Goal: Transaction & Acquisition: Purchase product/service

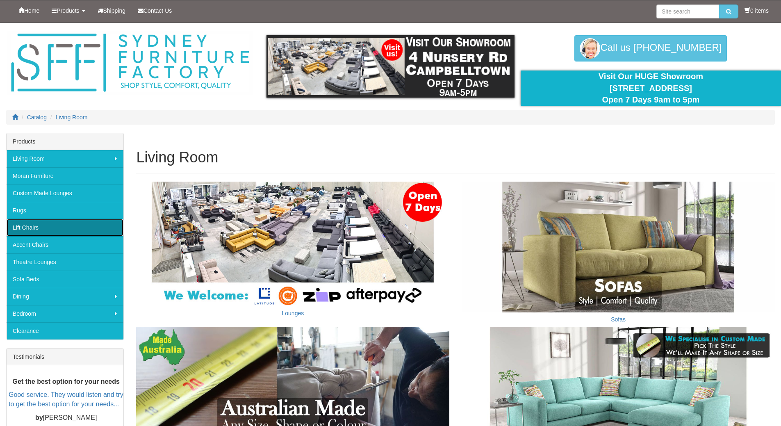
click at [32, 227] on link "Lift Chairs" at bounding box center [65, 227] width 117 height 17
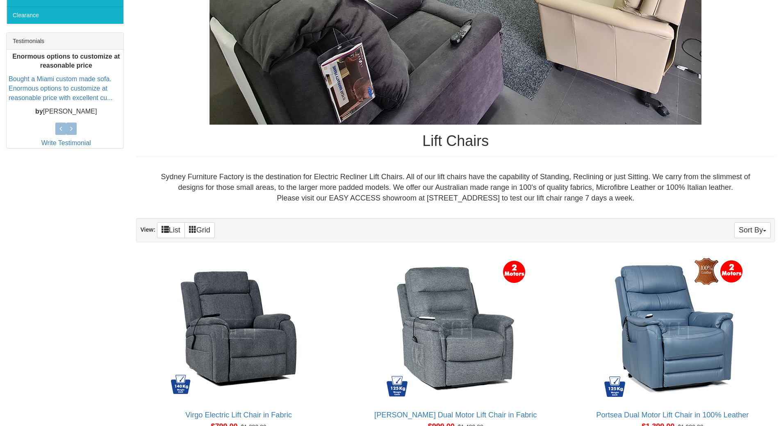
scroll to position [369, 0]
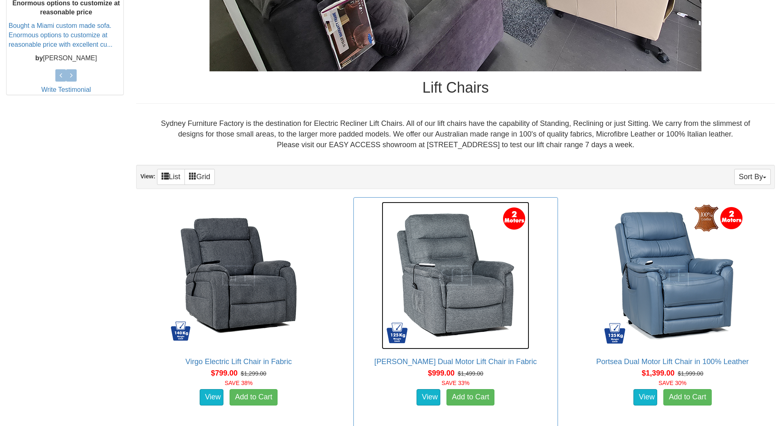
click at [465, 284] on img at bounding box center [456, 276] width 148 height 148
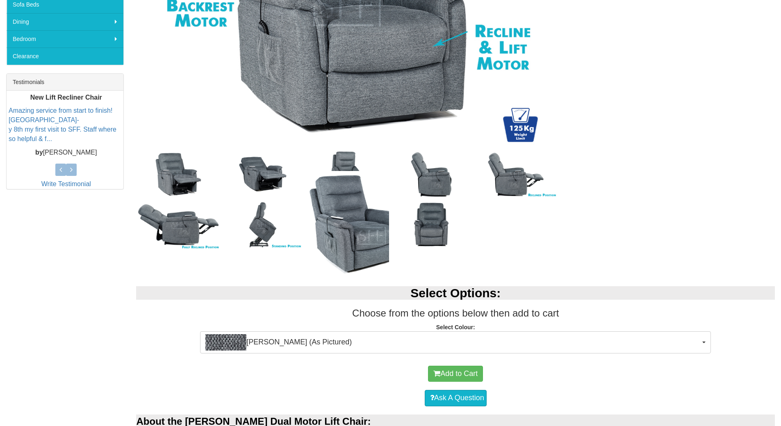
scroll to position [287, 0]
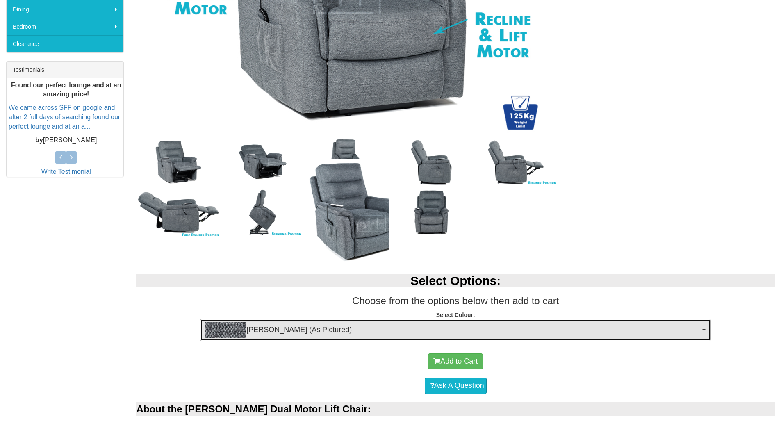
click at [705, 329] on span "button" at bounding box center [703, 330] width 3 height 2
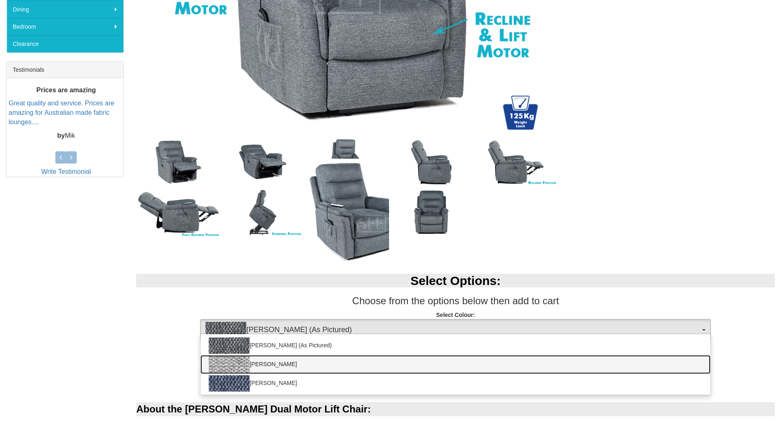
click at [239, 364] on img at bounding box center [229, 364] width 41 height 16
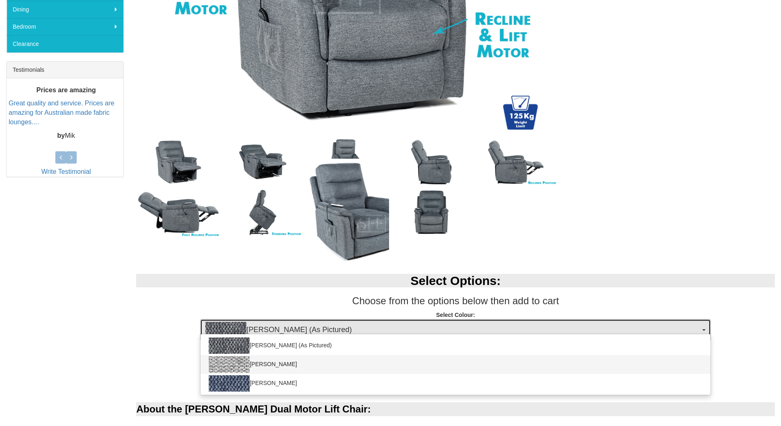
select select "2029"
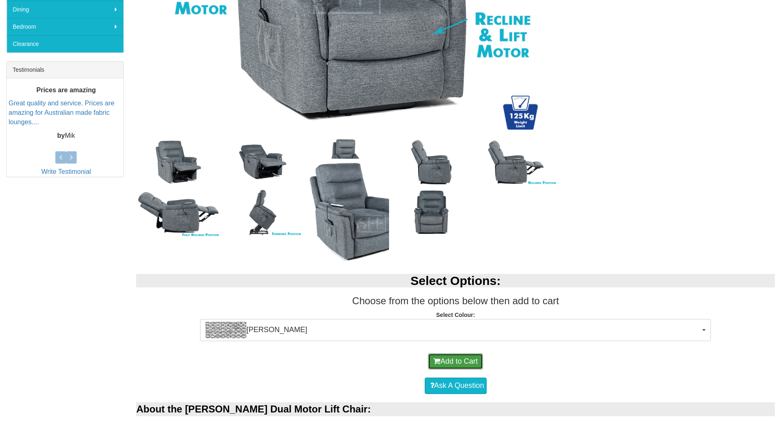
click at [473, 362] on button "Add to Cart" at bounding box center [455, 361] width 55 height 16
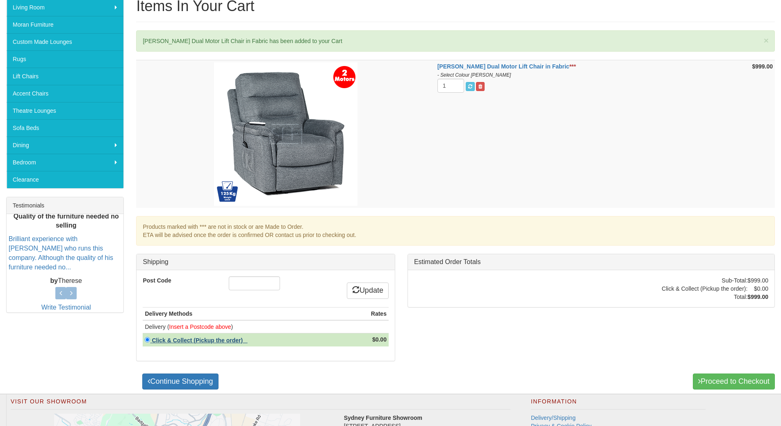
scroll to position [205, 0]
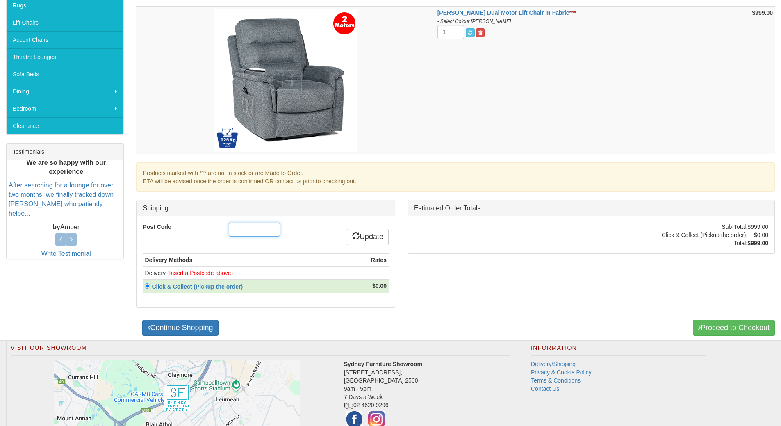
click at [237, 233] on input "Post Code" at bounding box center [254, 230] width 51 height 14
type input "2261"
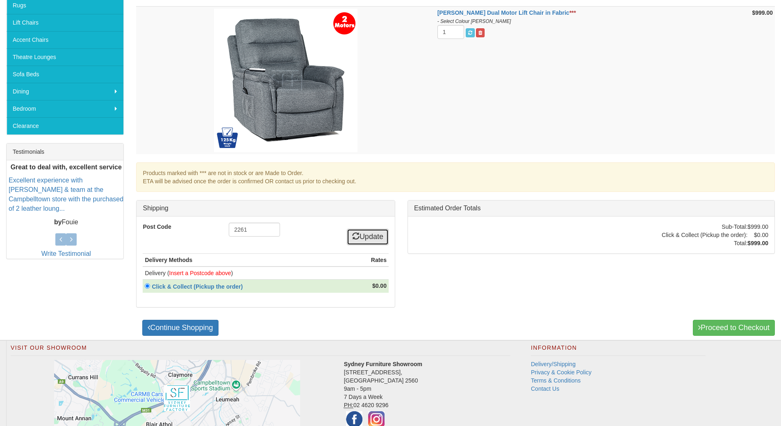
click at [367, 235] on link "Update" at bounding box center [368, 237] width 42 height 16
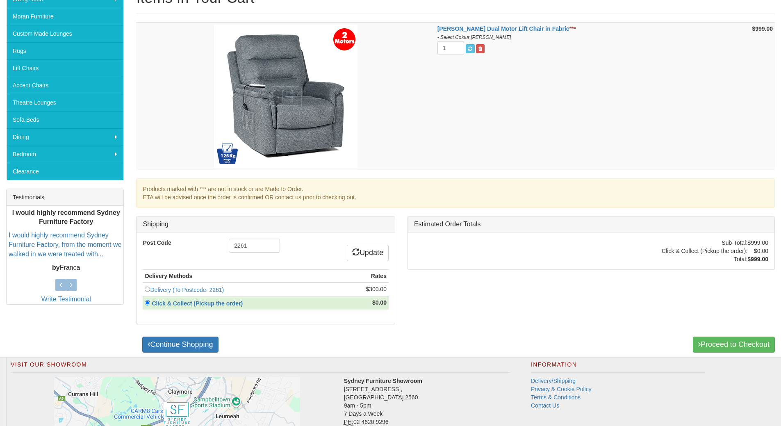
scroll to position [164, 0]
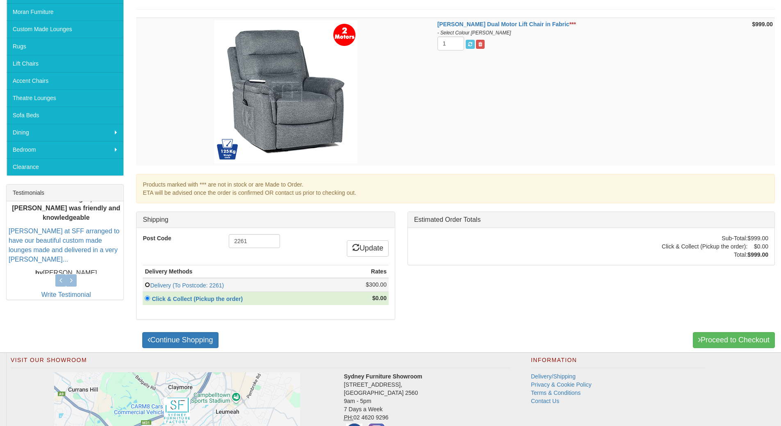
click at [148, 284] on input "radio" at bounding box center [147, 284] width 5 height 5
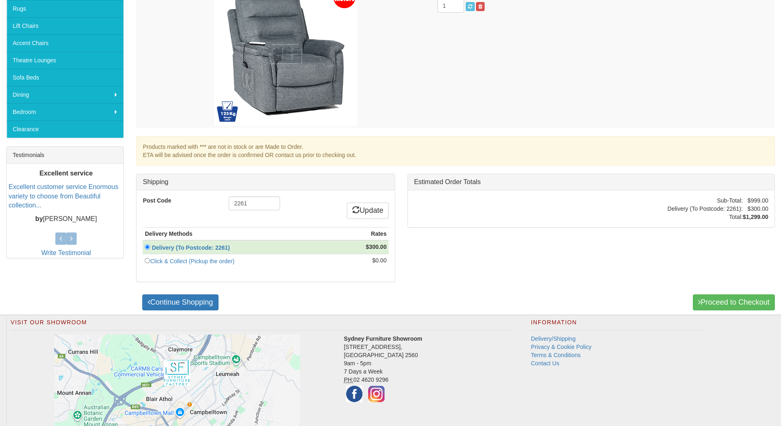
scroll to position [205, 0]
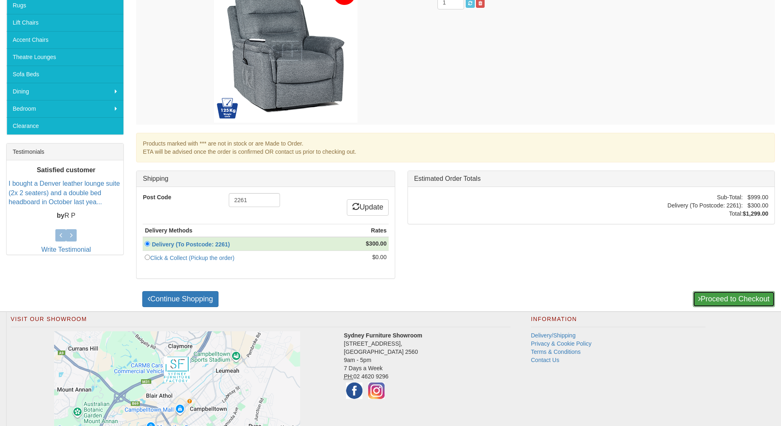
click at [726, 296] on link "Proceed to Checkout" at bounding box center [734, 299] width 82 height 16
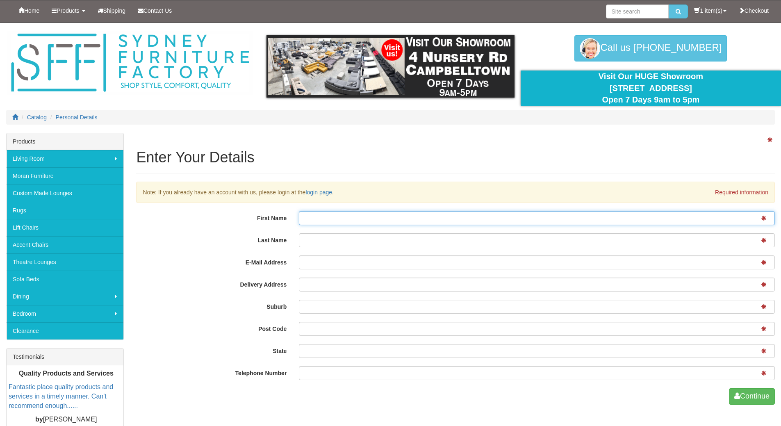
click at [308, 218] on input "First Name" at bounding box center [537, 218] width 476 height 14
type input "Jennifer"
type input "Loupis"
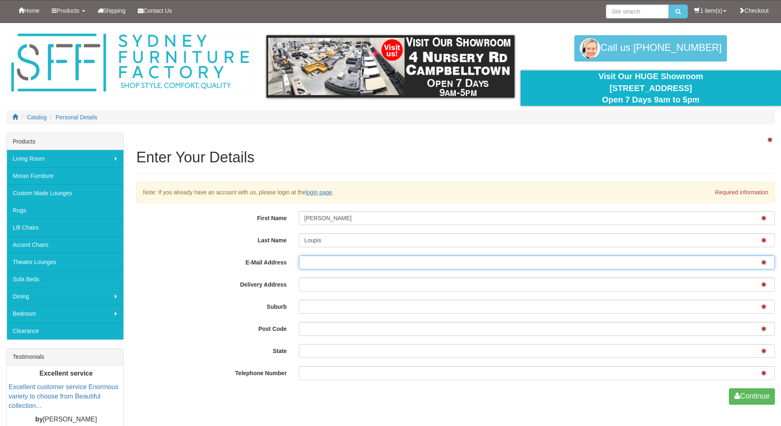
type input "jennifer.loupis@gmail.com"
type input "23 Tanami Close"
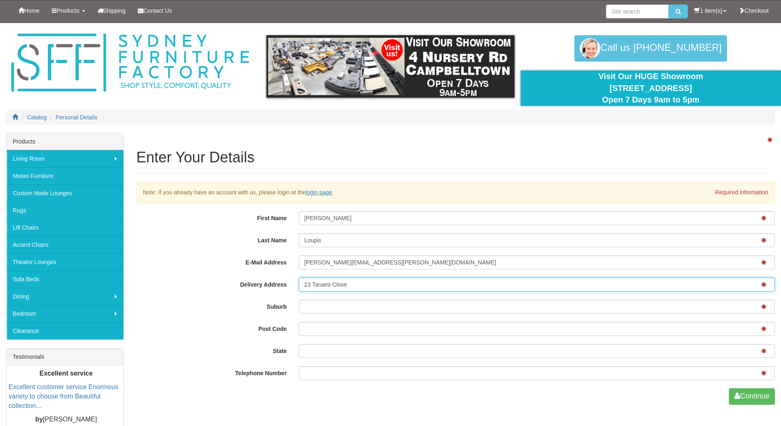
type input "BELROSE"
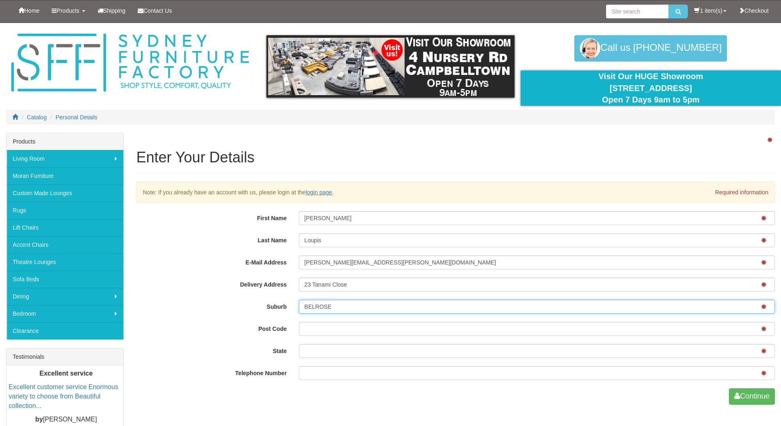
type input "2085"
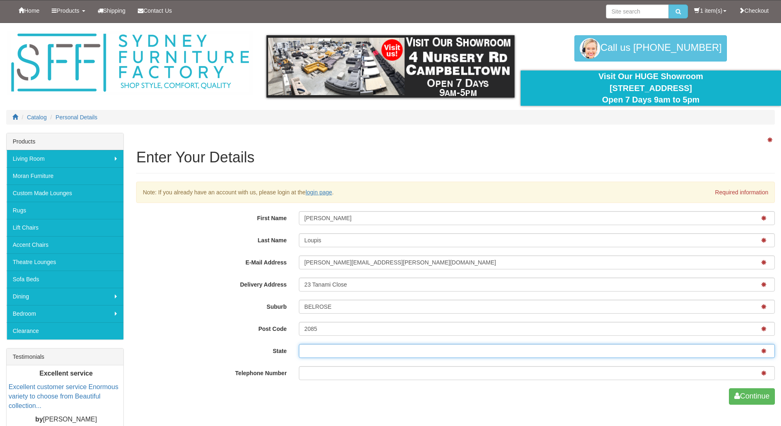
type input "NSW"
type input "4160193070"
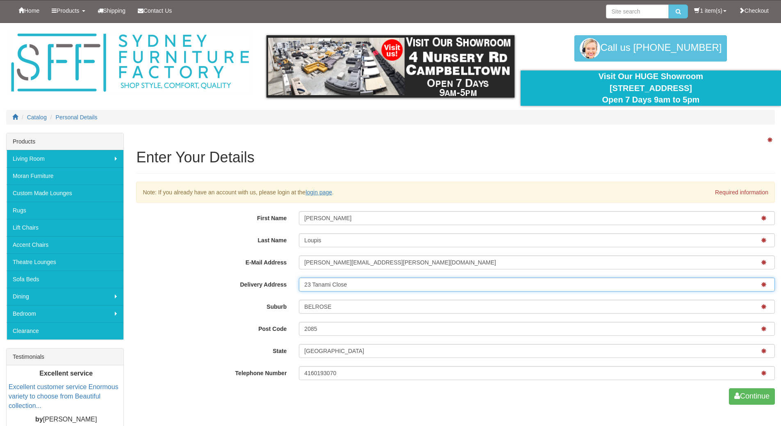
click at [303, 282] on input "23 Tanami Close" at bounding box center [537, 285] width 476 height 14
type input "Unit 21, 15-19 Torrens Avenue"
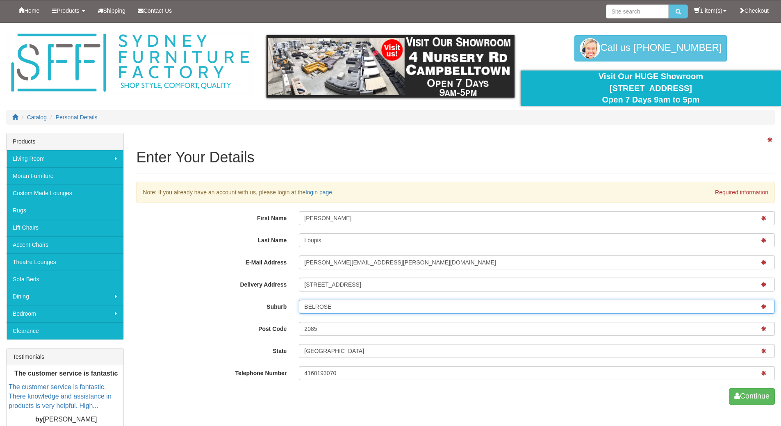
click at [304, 305] on input "BELROSE" at bounding box center [537, 307] width 476 height 14
type input "The Entrance"
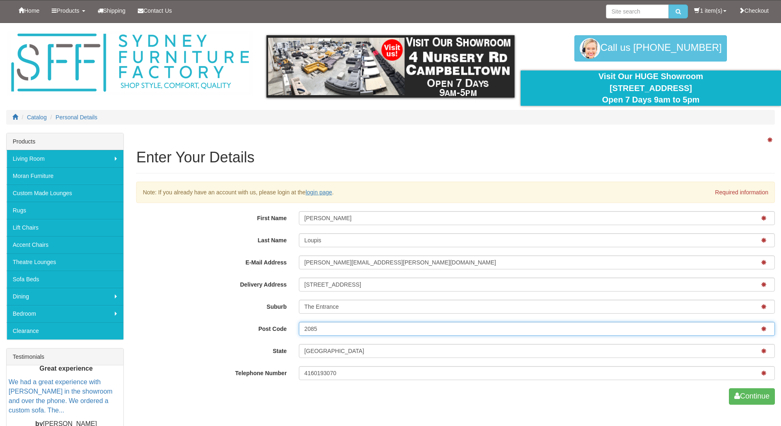
click at [303, 328] on input "2085" at bounding box center [537, 329] width 476 height 14
type input "2261"
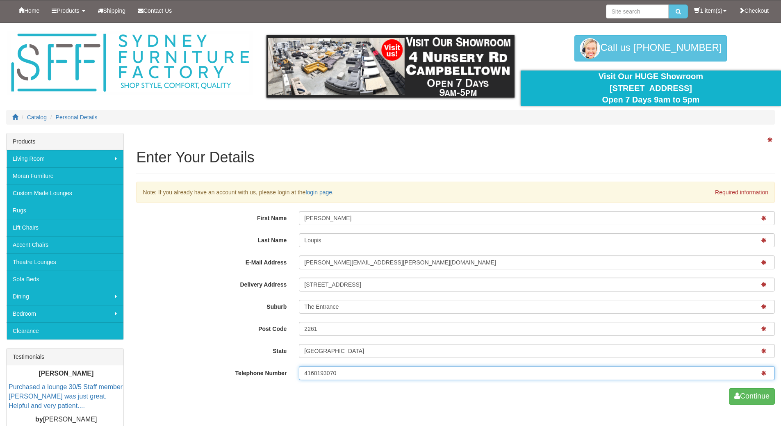
click at [302, 372] on input "4160193070" at bounding box center [537, 373] width 476 height 14
type input "04160193070"
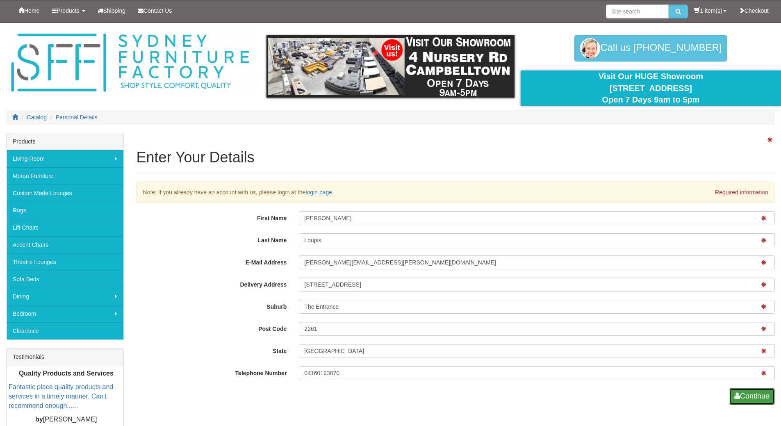
click at [758, 398] on button "Continue" at bounding box center [752, 396] width 46 height 16
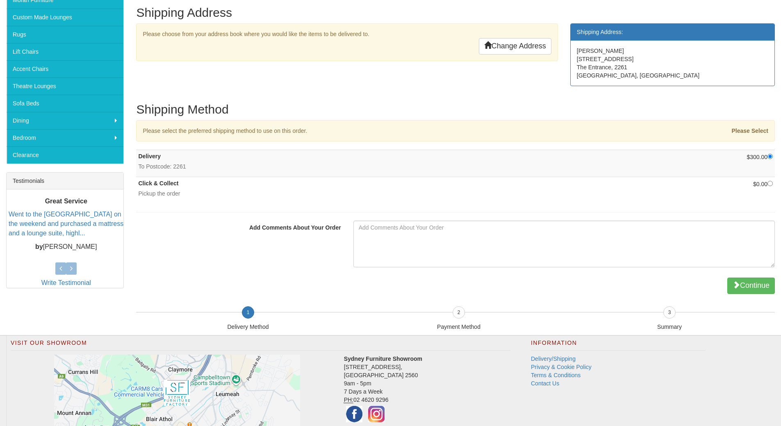
scroll to position [205, 0]
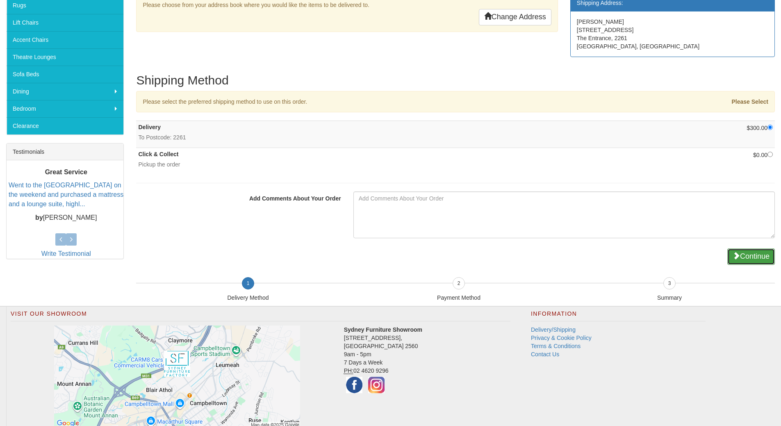
click at [753, 253] on button "Continue" at bounding box center [751, 256] width 48 height 16
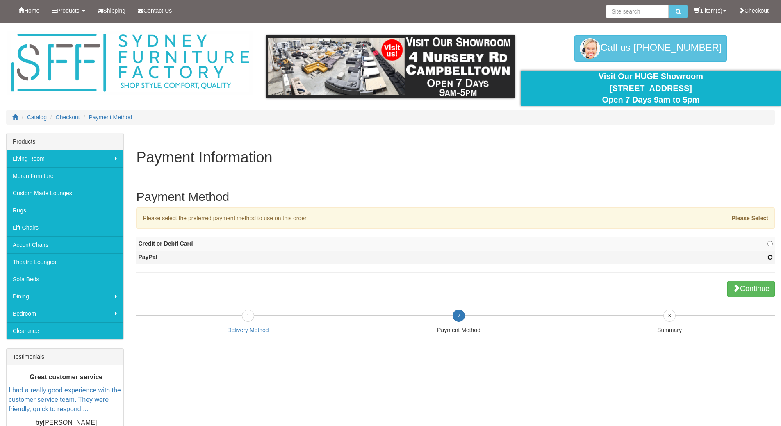
click at [769, 257] on input "radio" at bounding box center [769, 257] width 5 height 5
radio input "true"
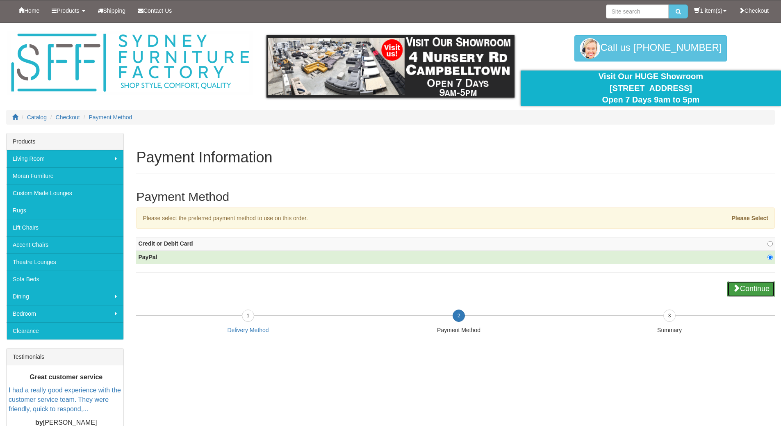
click at [745, 288] on button "Continue" at bounding box center [751, 289] width 48 height 16
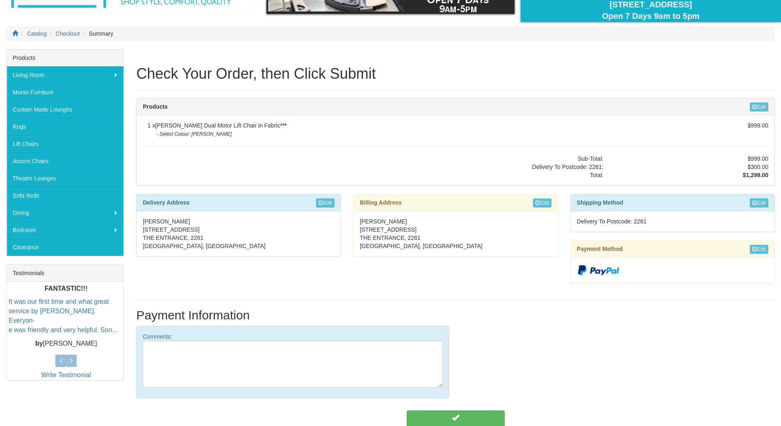
scroll to position [82, 0]
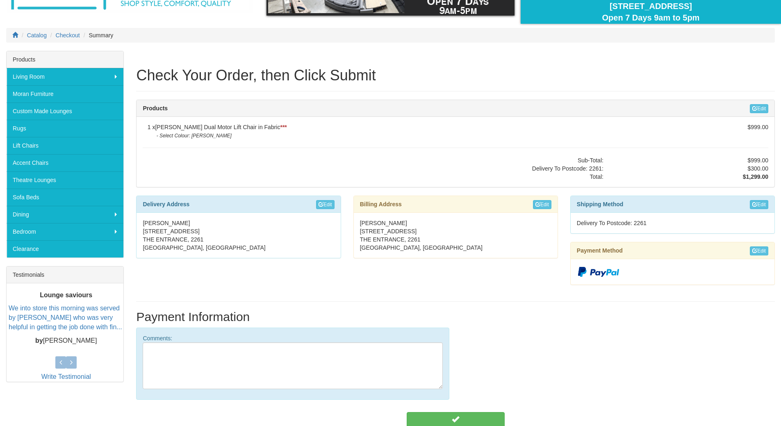
click at [139, 148] on div "1 x Bristow Dual Motor Lift Chair in Fabric *** - Select Colour: Mia Cloud $999…" at bounding box center [456, 152] width 638 height 70
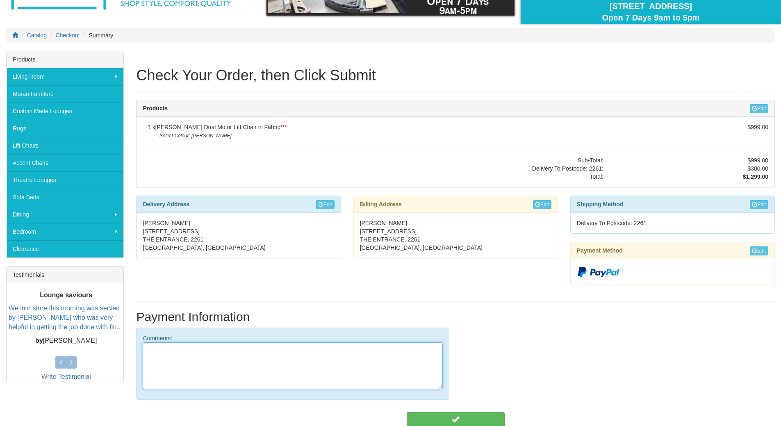
click at [152, 353] on textarea at bounding box center [293, 365] width 300 height 47
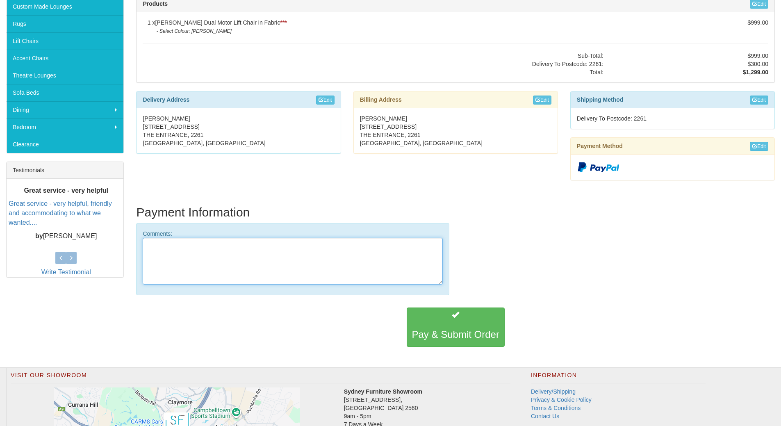
scroll to position [205, 0]
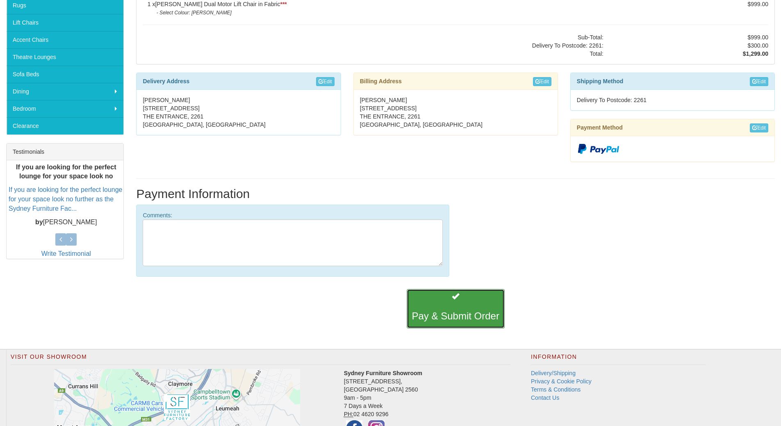
click at [453, 302] on button "Pay & Submit Order" at bounding box center [456, 308] width 98 height 39
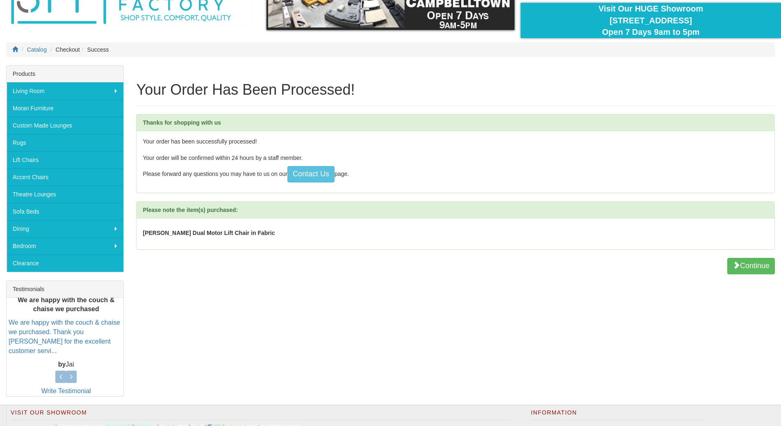
scroll to position [82, 0]
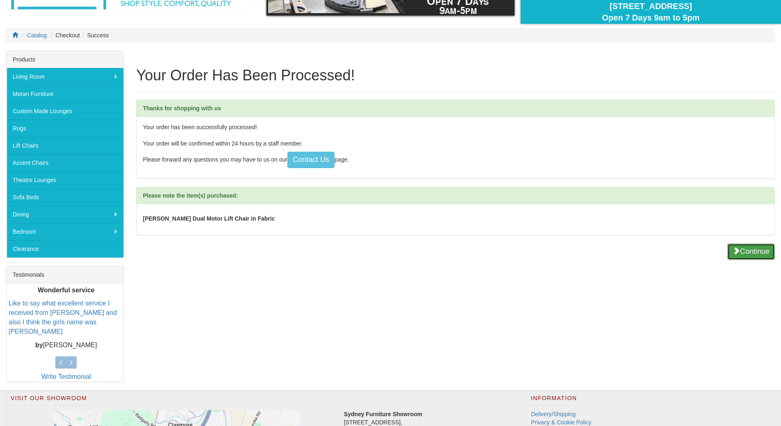
click at [762, 249] on button "Continue" at bounding box center [751, 251] width 48 height 16
